Goal: Task Accomplishment & Management: Use online tool/utility

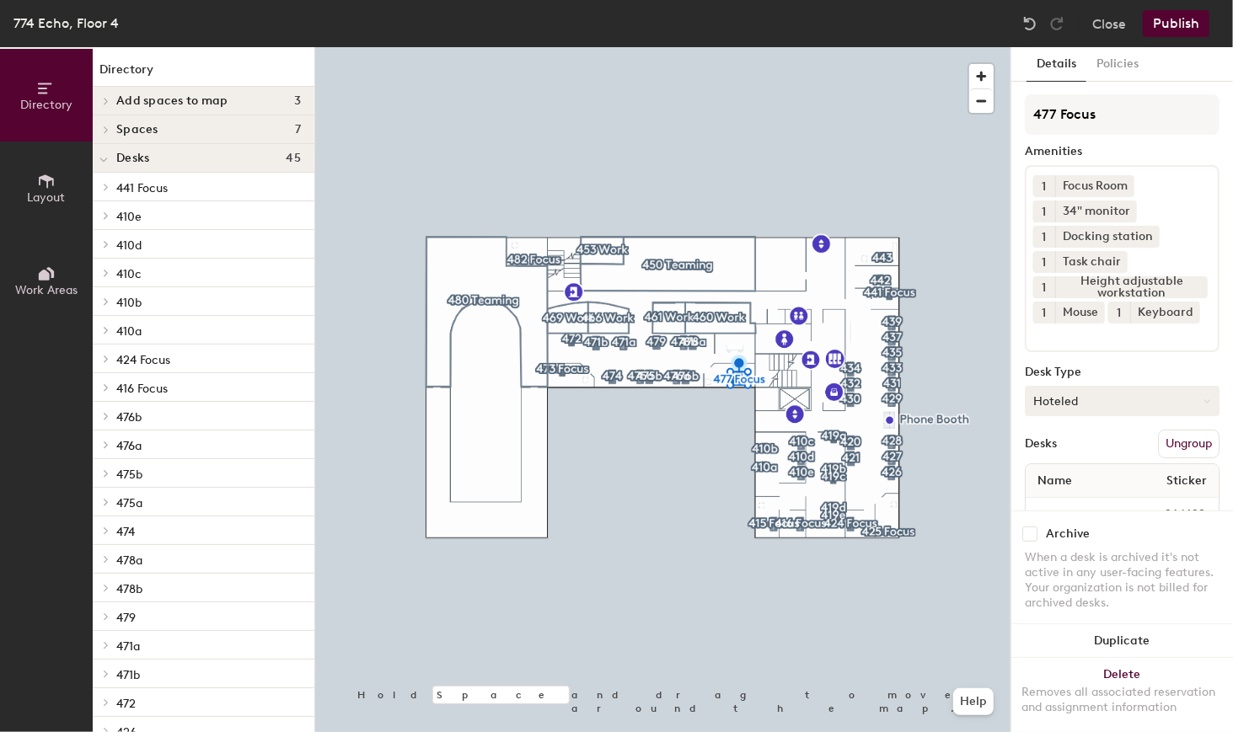
click at [1071, 416] on button "Hoteled" at bounding box center [1122, 401] width 195 height 30
click at [1056, 466] on div "Assigned" at bounding box center [1110, 453] width 169 height 25
click at [1177, 30] on button "Publish" at bounding box center [1176, 23] width 67 height 27
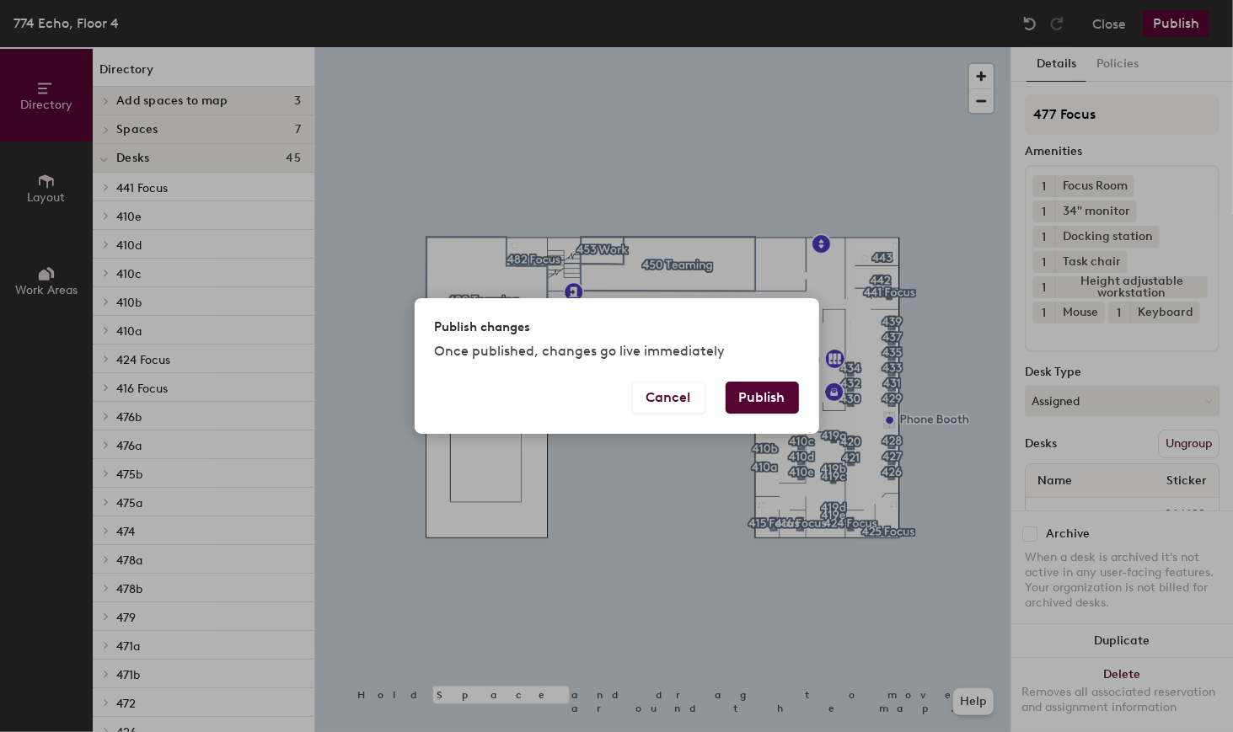
click at [776, 406] on button "Publish" at bounding box center [762, 398] width 73 height 32
